Goal: Task Accomplishment & Management: Manage account settings

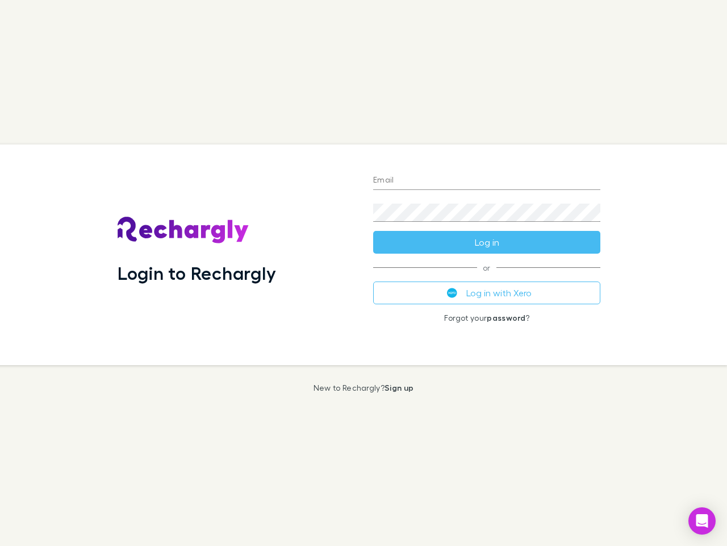
click at [364, 273] on div "Login to Rechargly" at bounding box center [237, 254] width 256 height 220
click at [487, 181] on input "Email" at bounding box center [486, 181] width 227 height 18
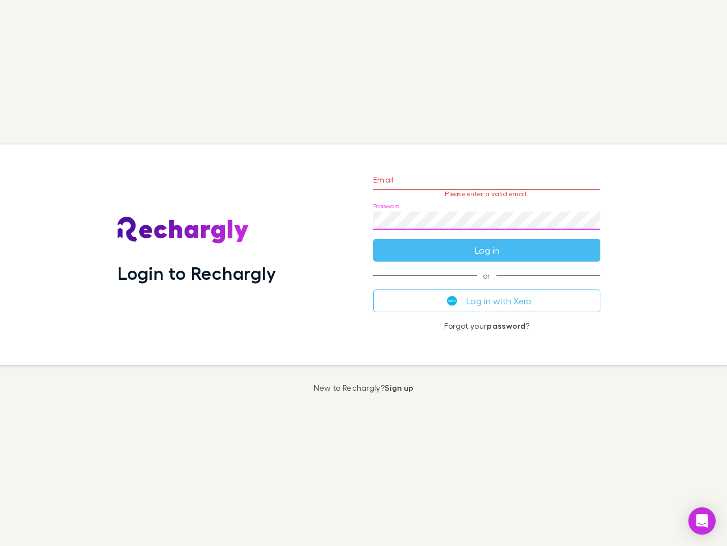
click at [487, 242] on form "Email Please enter a valid email. Password Log in" at bounding box center [486, 212] width 227 height 99
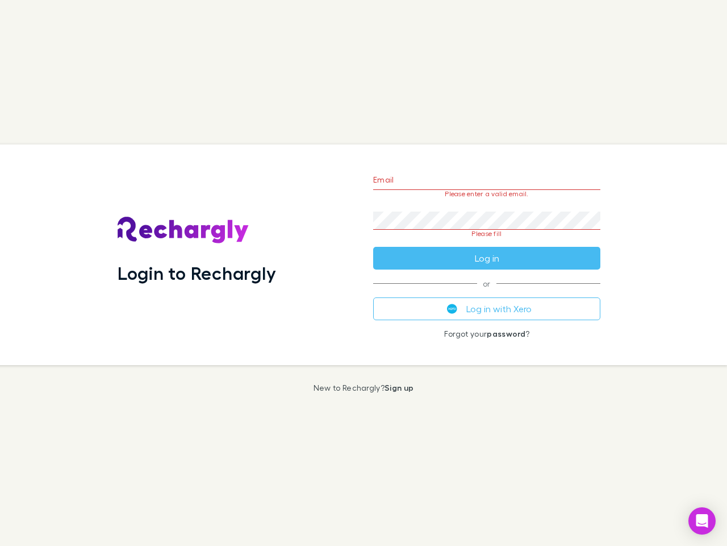
click at [487, 293] on div "Email Please enter a valid email. Password Please fill Log in or Log in with Xe…" at bounding box center [487, 254] width 246 height 220
click at [702, 521] on icon "Open Intercom Messenger" at bounding box center [703, 521] width 12 height 14
